Goal: Task Accomplishment & Management: Manage account settings

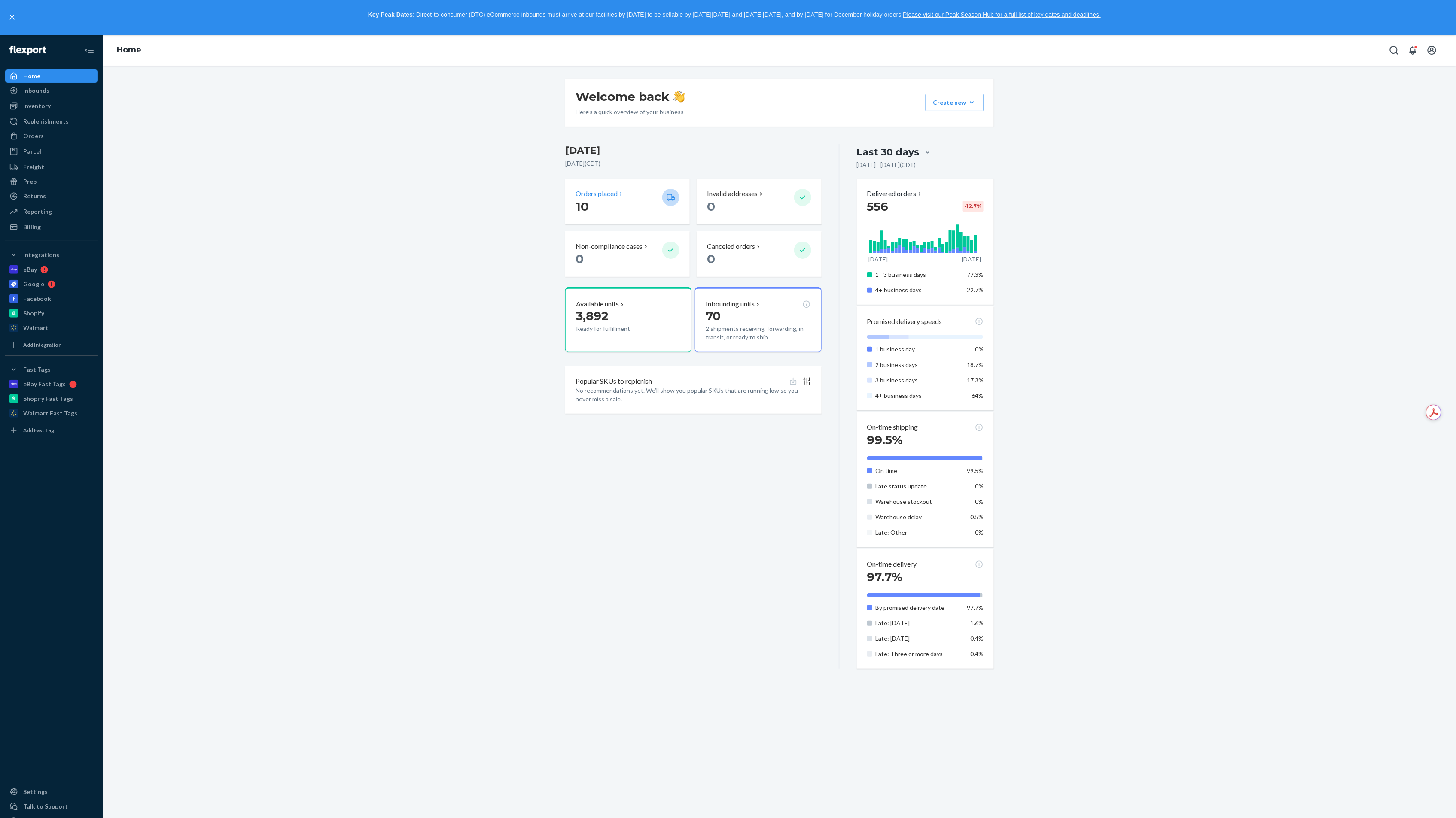
click at [596, 194] on p "Orders placed" at bounding box center [596, 193] width 42 height 10
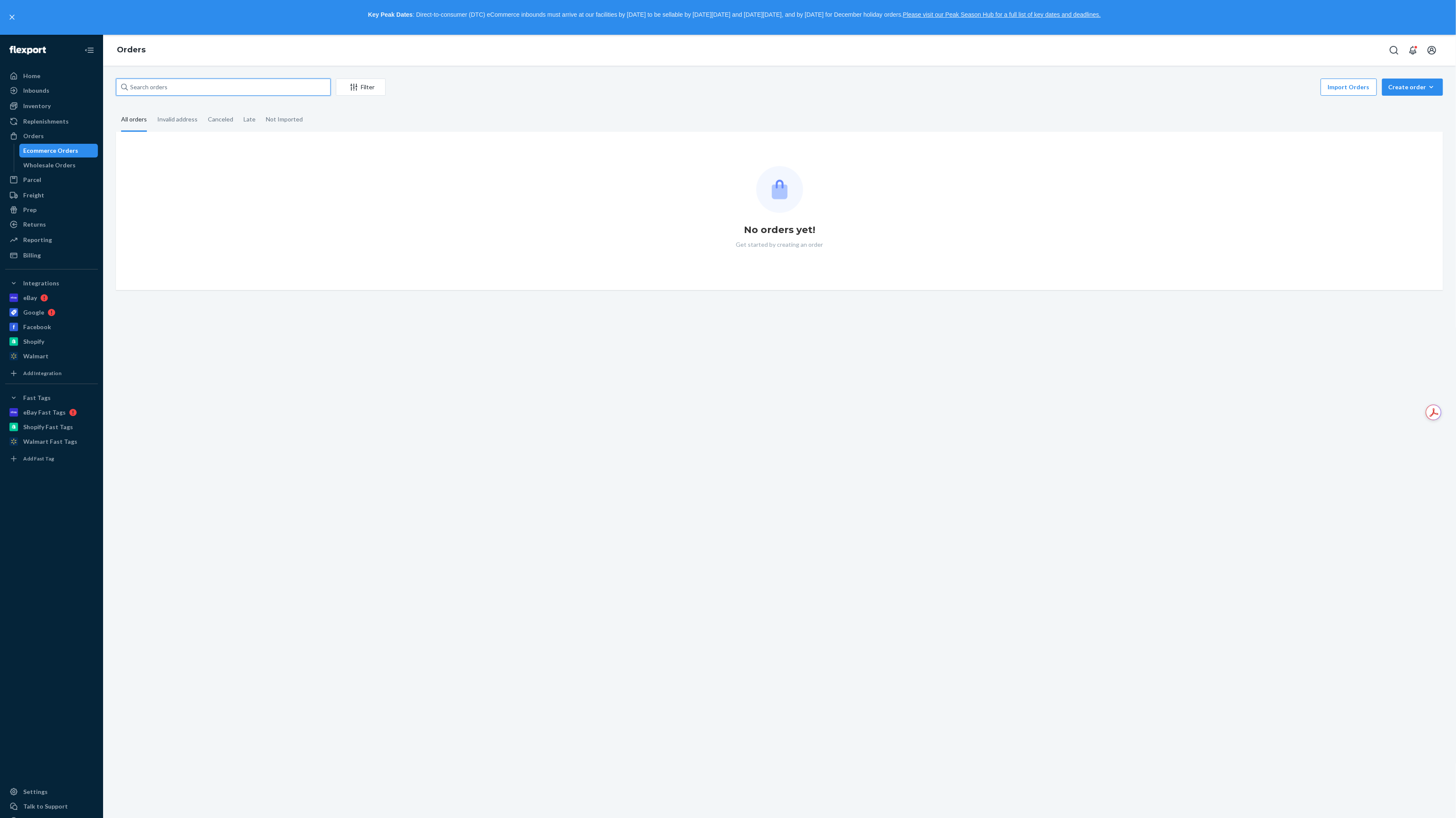
click at [191, 92] on input "text" at bounding box center [224, 87] width 215 height 17
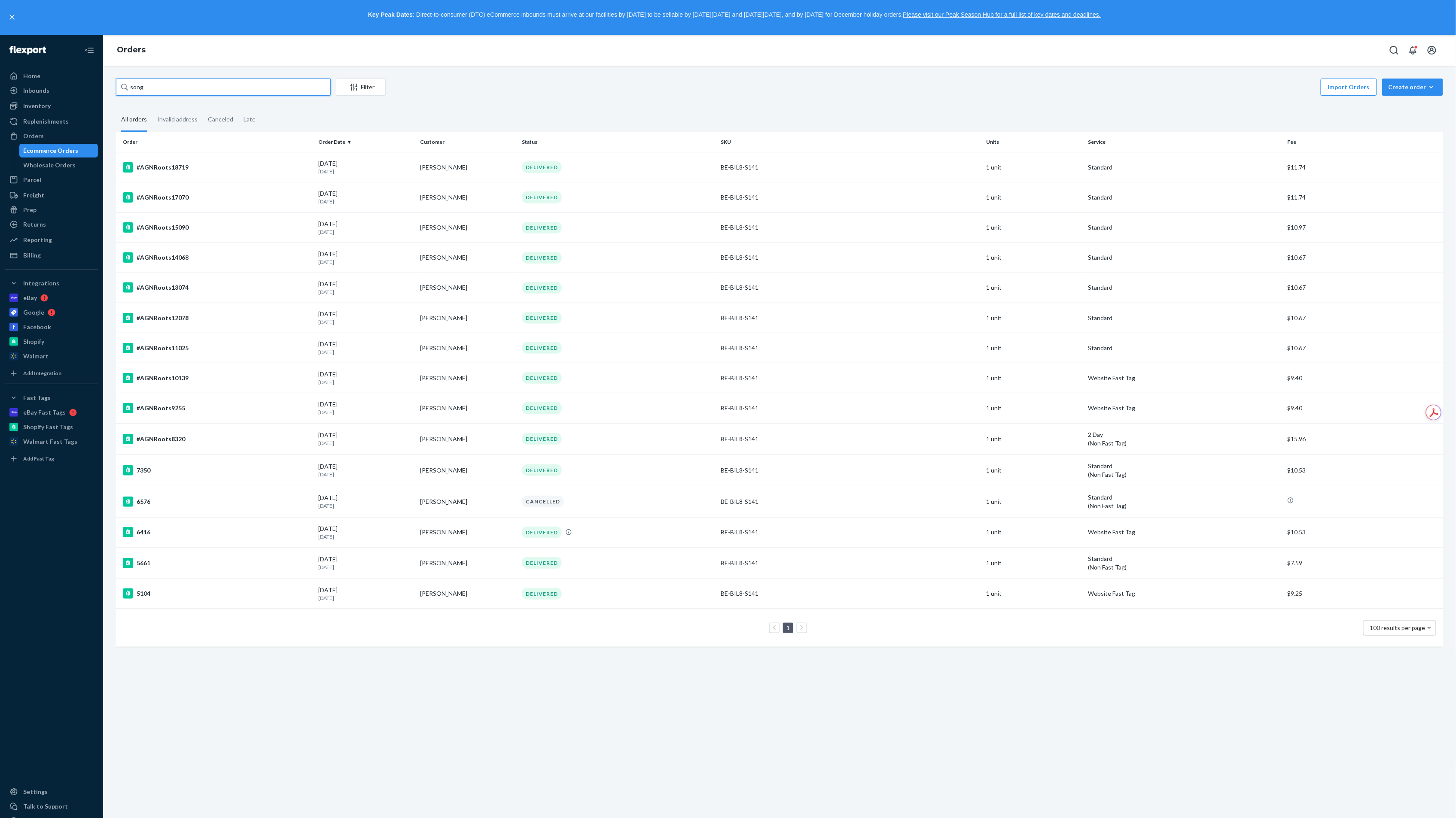
type input "song"
